Goal: Transaction & Acquisition: Purchase product/service

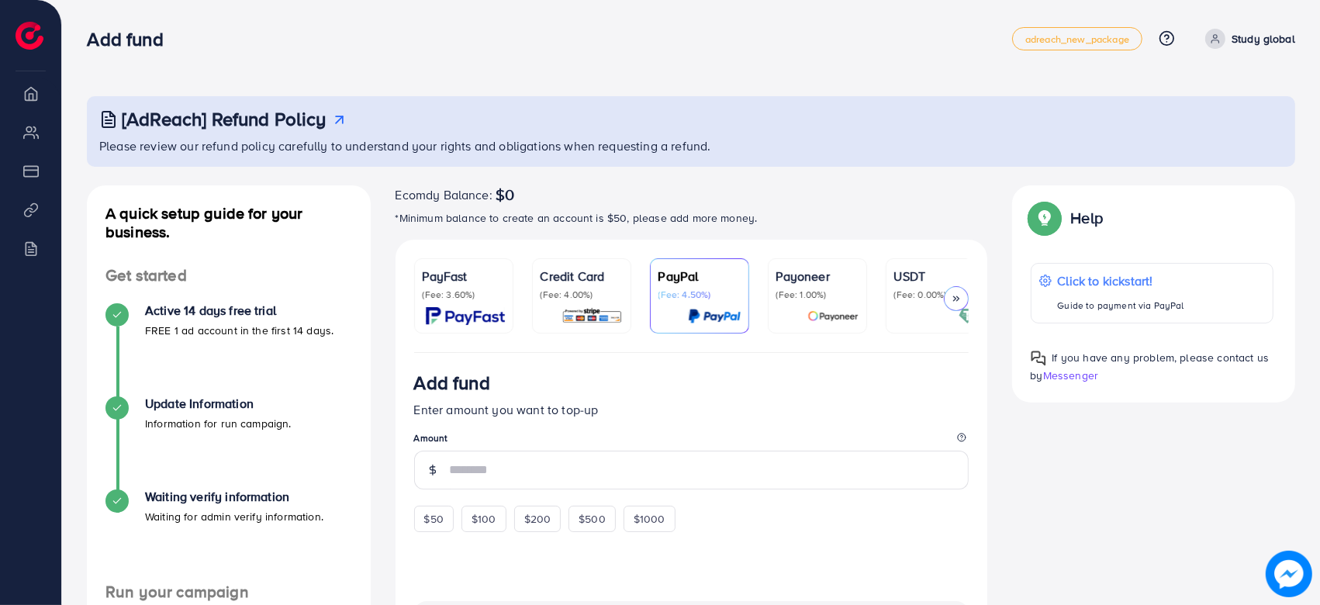
click at [389, 75] on div "[AdReach] Refund Policy Please review our refund policy carefully to understand…" at bounding box center [690, 482] width 1257 height 965
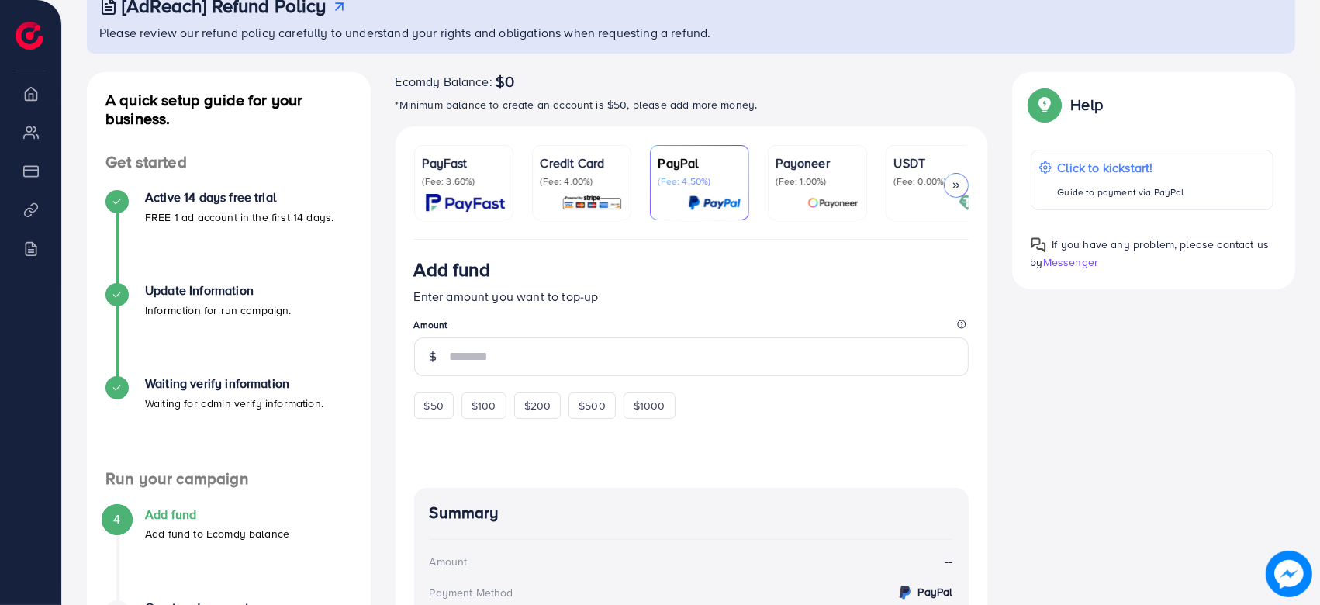
scroll to position [241, 0]
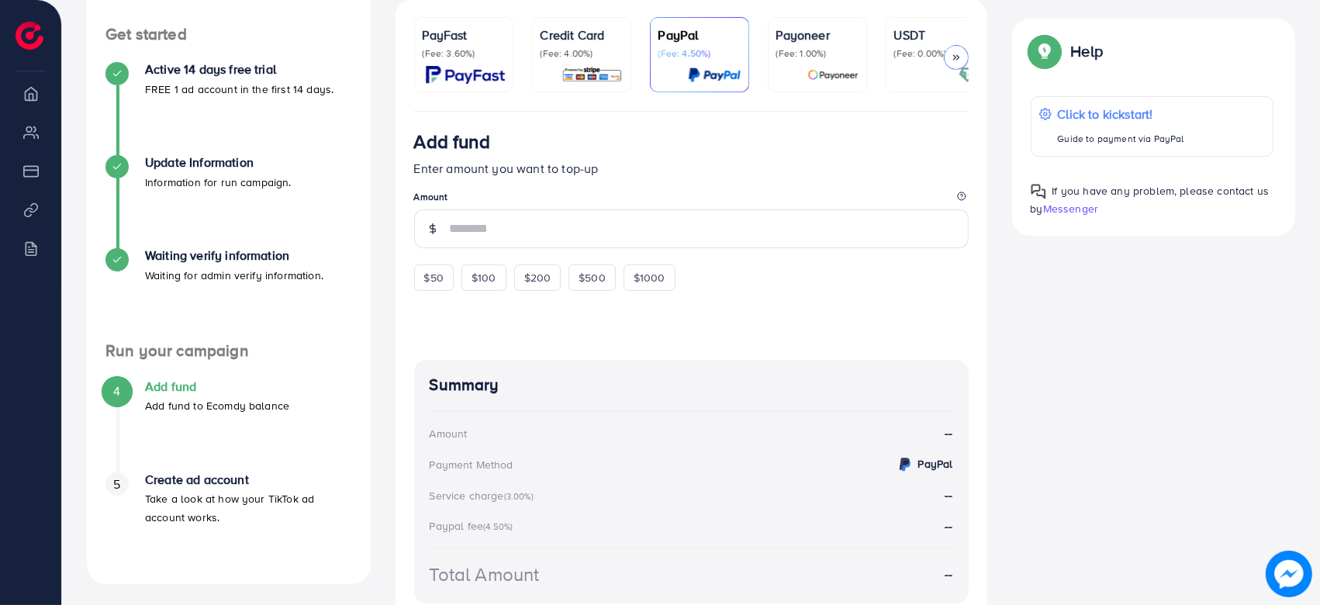
click at [468, 78] on img at bounding box center [465, 75] width 79 height 18
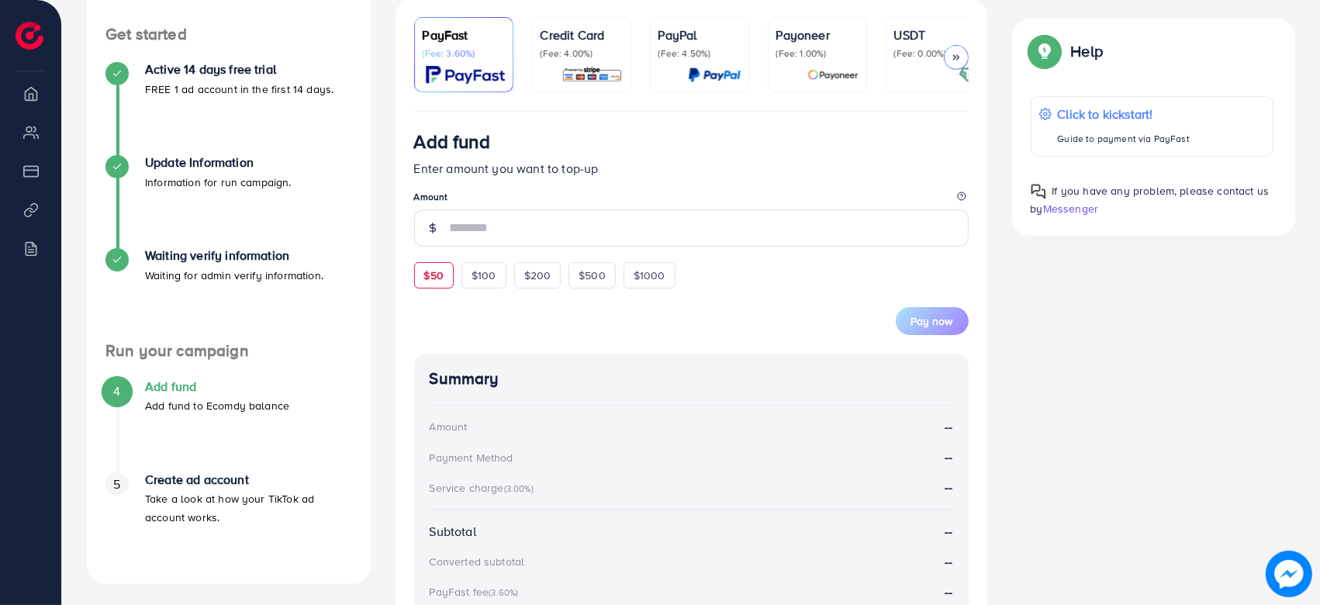
click at [442, 283] on span "$50" at bounding box center [433, 275] width 19 height 16
type input "**"
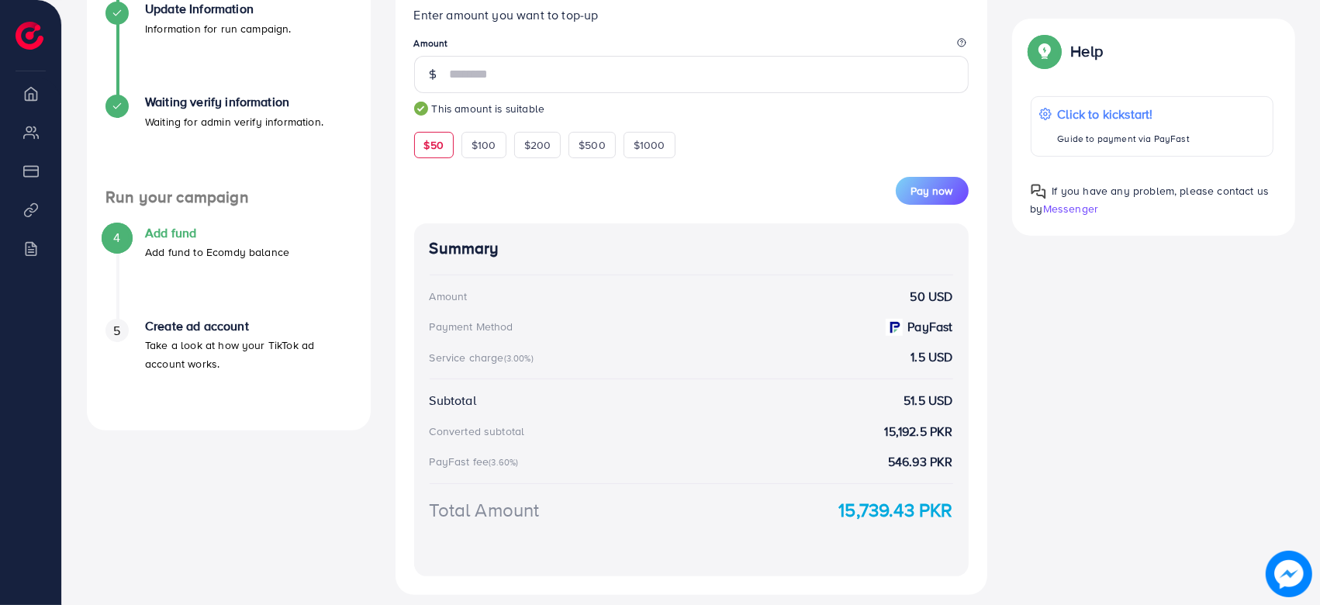
scroll to position [489, 0]
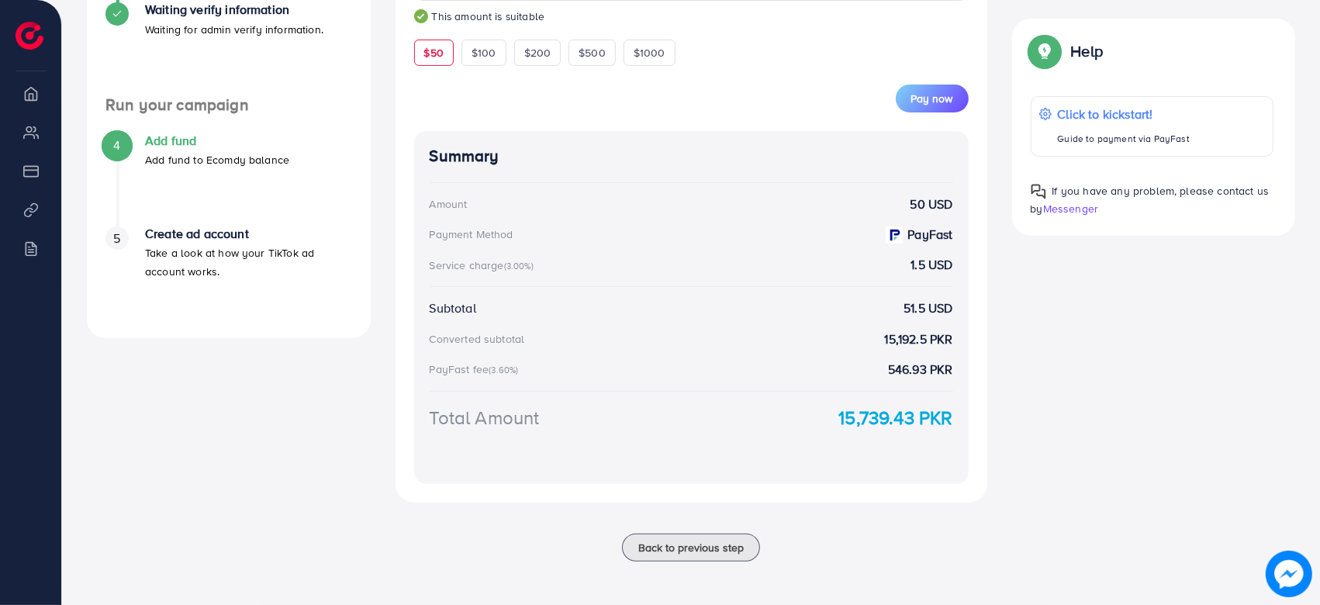
click at [914, 263] on strong "1.5 USD" at bounding box center [931, 265] width 42 height 18
click at [1004, 327] on div "A quick setup guide for your business. Get started Active 14 days free trial FR…" at bounding box center [690, 138] width 1233 height 881
